Goal: Find specific page/section: Find specific page/section

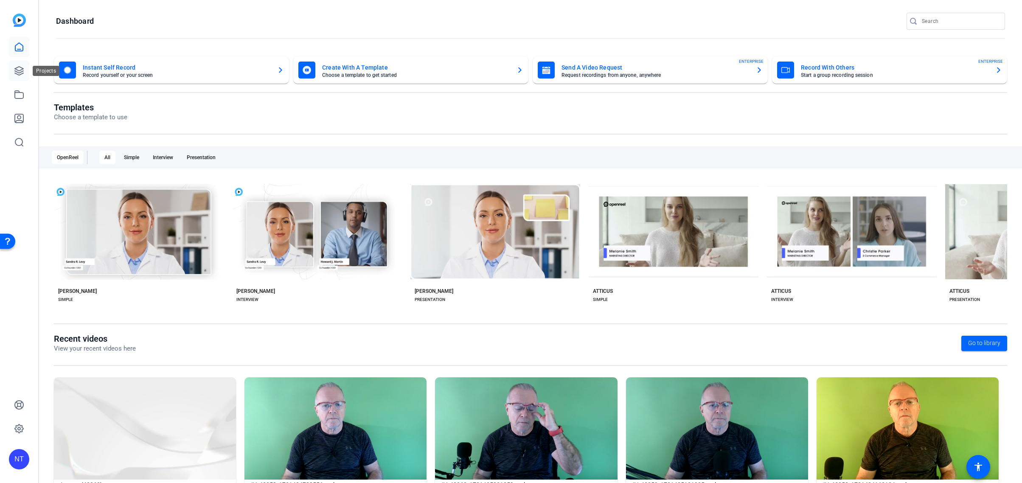
click at [19, 69] on icon at bounding box center [19, 71] width 10 height 10
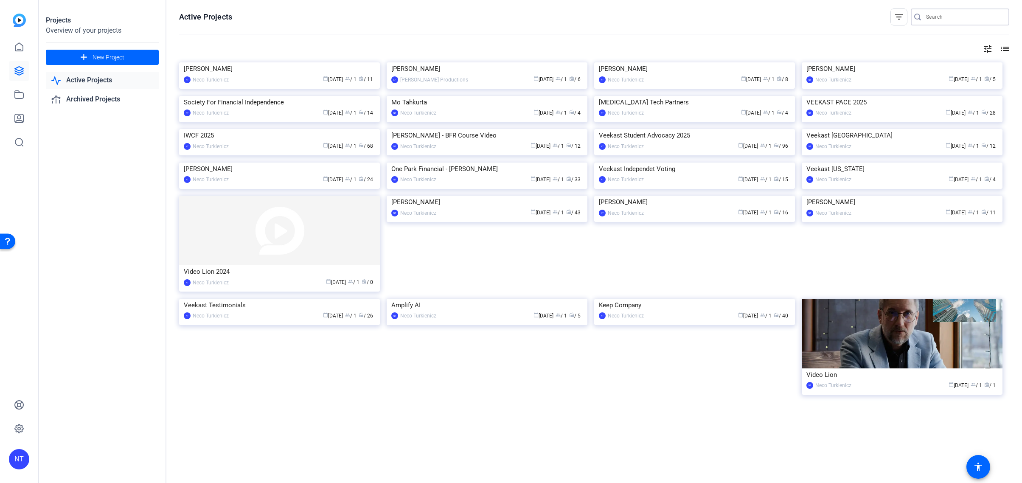
click at [941, 17] on input "Search" at bounding box center [964, 17] width 76 height 10
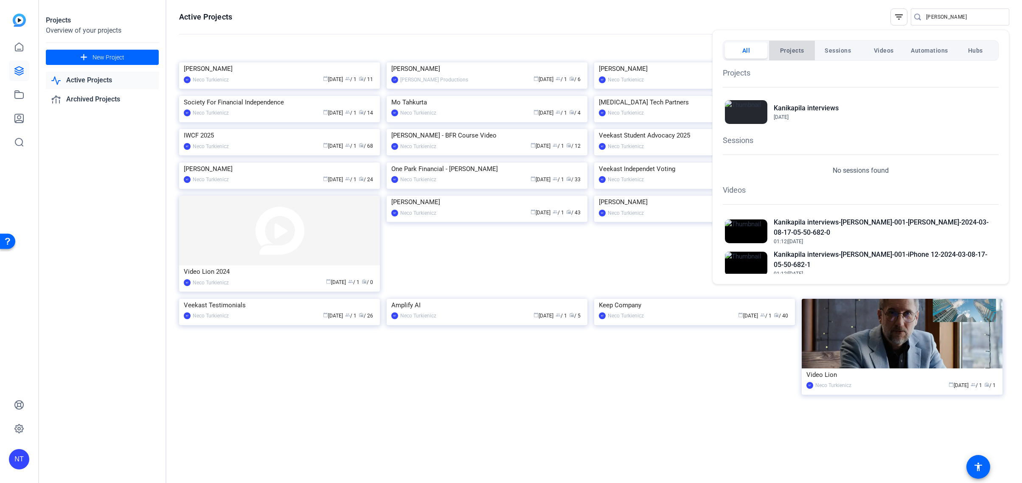
click at [792, 50] on span "Projects" at bounding box center [792, 50] width 24 height 15
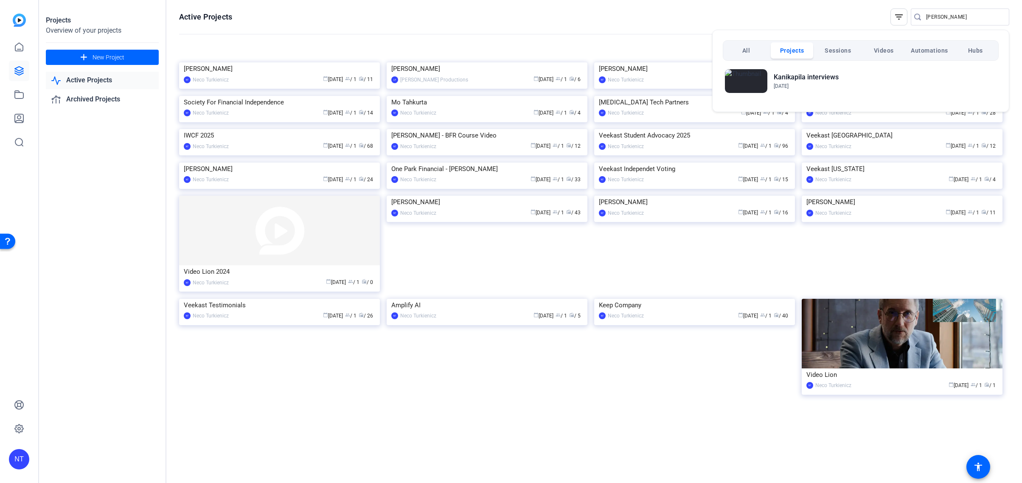
click at [832, 51] on span "Sessions" at bounding box center [838, 50] width 26 height 15
click at [952, 15] on div at bounding box center [511, 241] width 1022 height 483
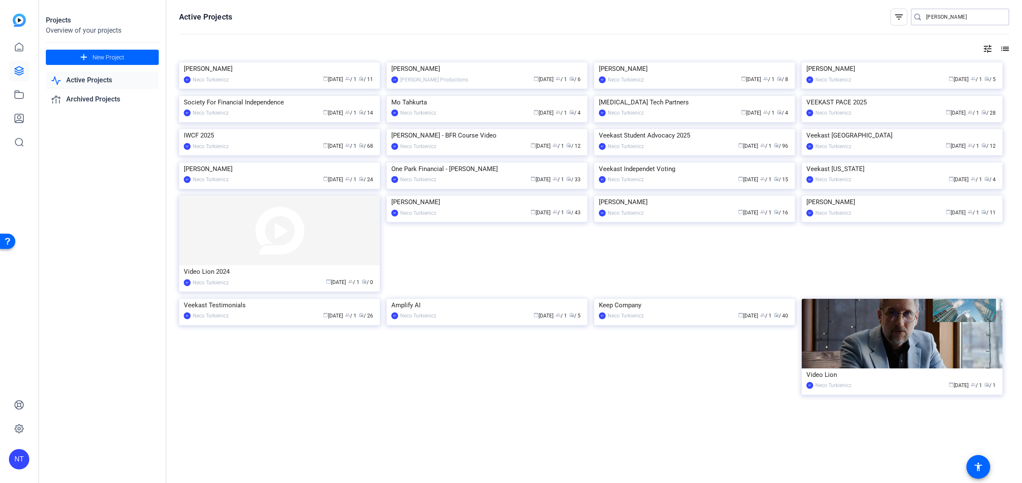
drag, startPoint x: 946, startPoint y: 18, endPoint x: 917, endPoint y: 21, distance: 28.6
click at [917, 21] on div "[PERSON_NAME]" at bounding box center [957, 16] width 92 height 17
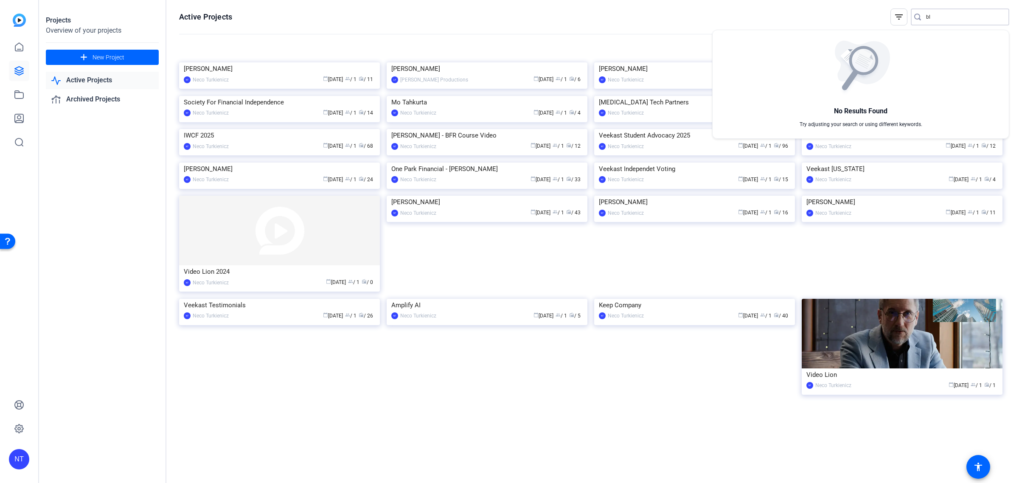
type input "b"
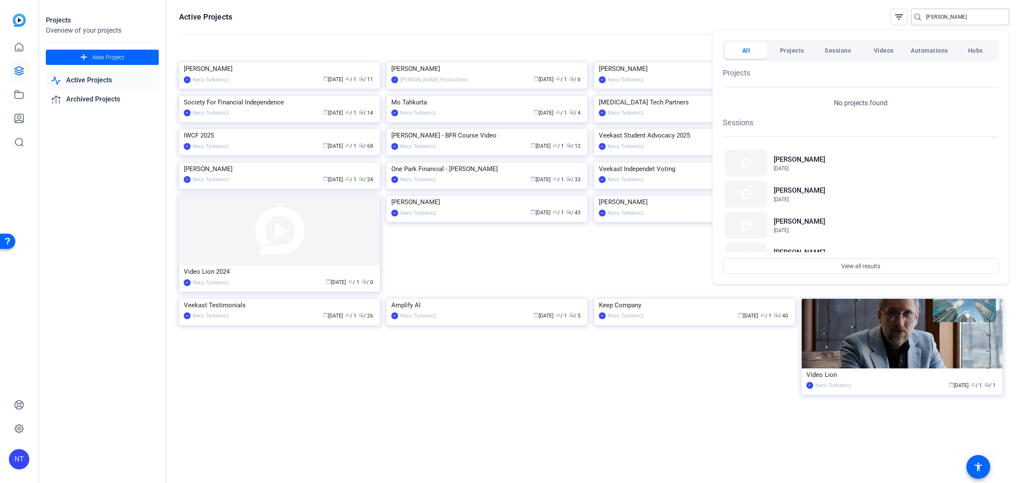
type input "[PERSON_NAME]"
click at [710, 18] on div at bounding box center [511, 241] width 1022 height 483
